Goal: Find specific page/section: Find specific page/section

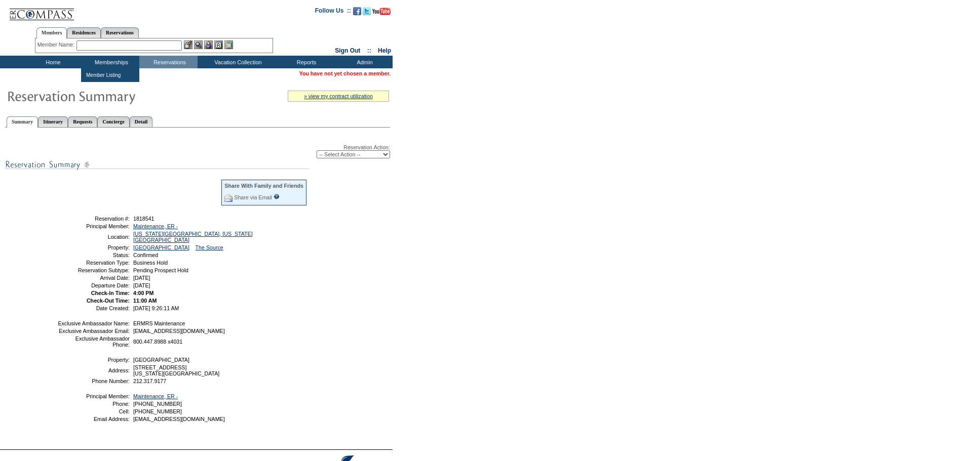
click at [103, 45] on input "text" at bounding box center [128, 46] width 105 height 10
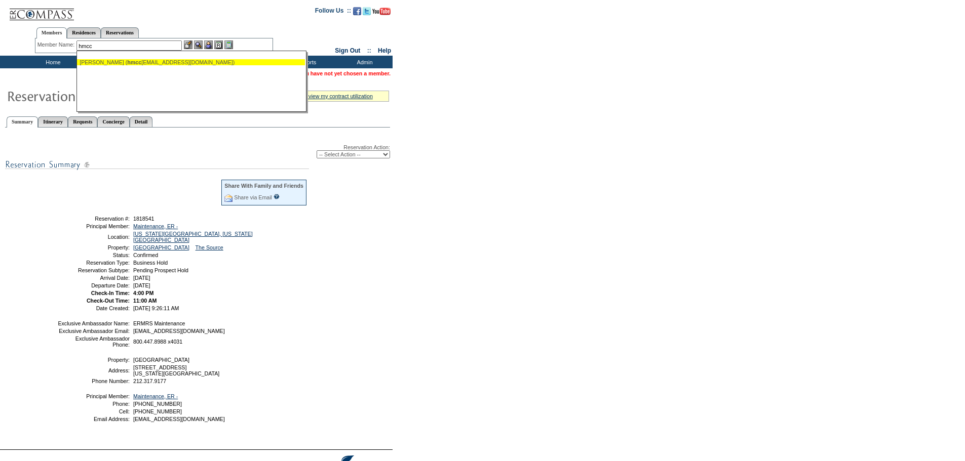
click at [108, 63] on div "[PERSON_NAME] ( hmcc [EMAIL_ADDRESS][DOMAIN_NAME])" at bounding box center [191, 62] width 223 height 6
type input "[PERSON_NAME] ([EMAIL_ADDRESS][DOMAIN_NAME])"
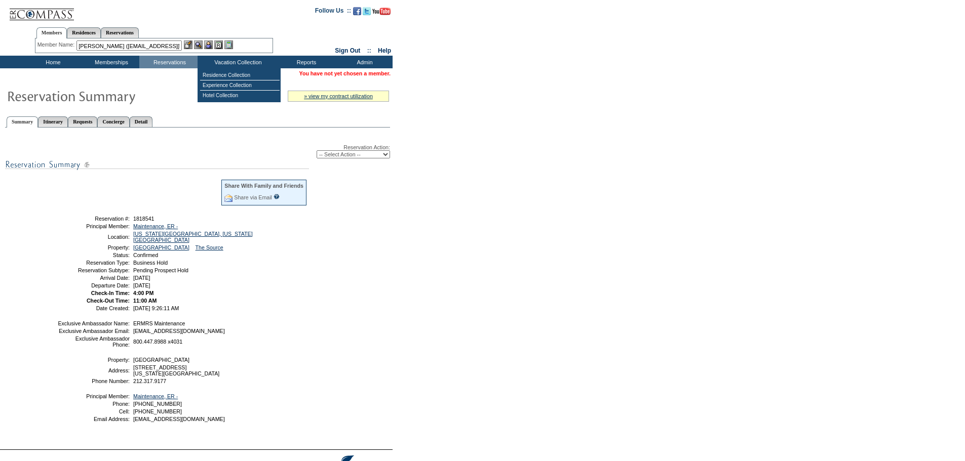
click at [211, 44] on img at bounding box center [208, 45] width 9 height 9
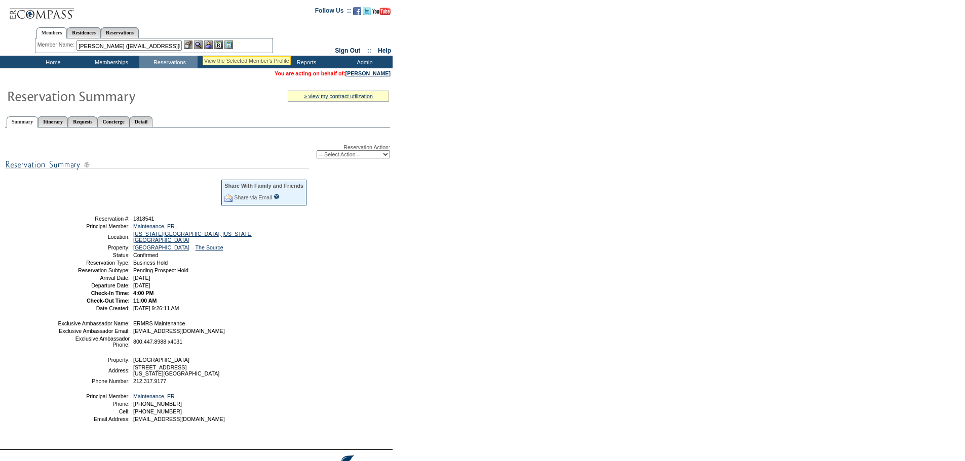
click at [203, 44] on img at bounding box center [198, 45] width 9 height 9
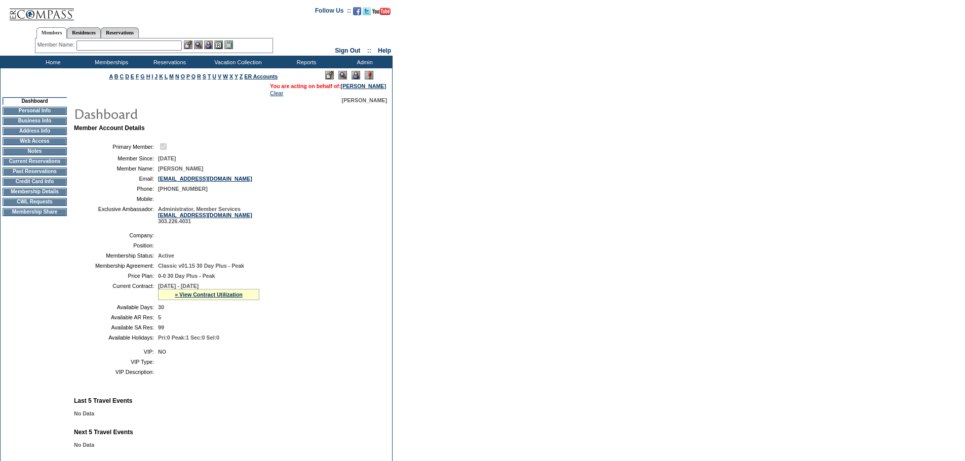
click at [41, 196] on td "Membership Details" at bounding box center [35, 192] width 64 height 8
